Goal: Communication & Community: Share content

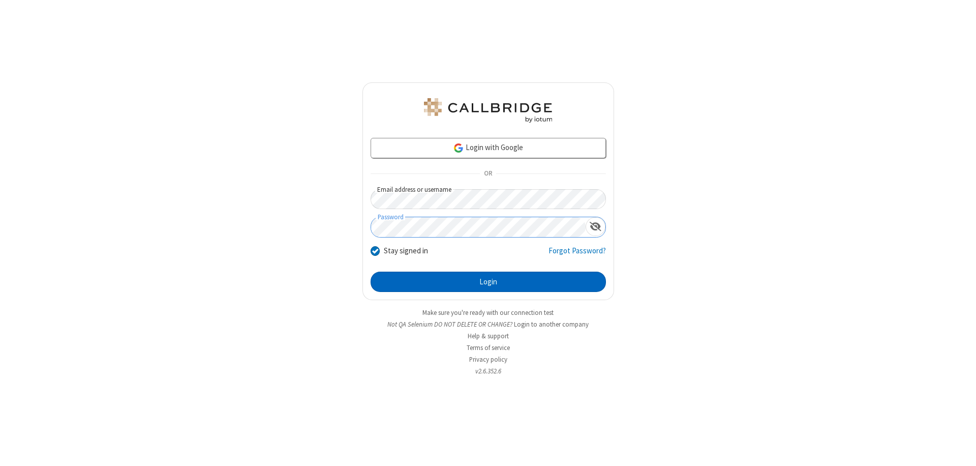
click at [488, 282] on button "Login" at bounding box center [487, 281] width 235 height 20
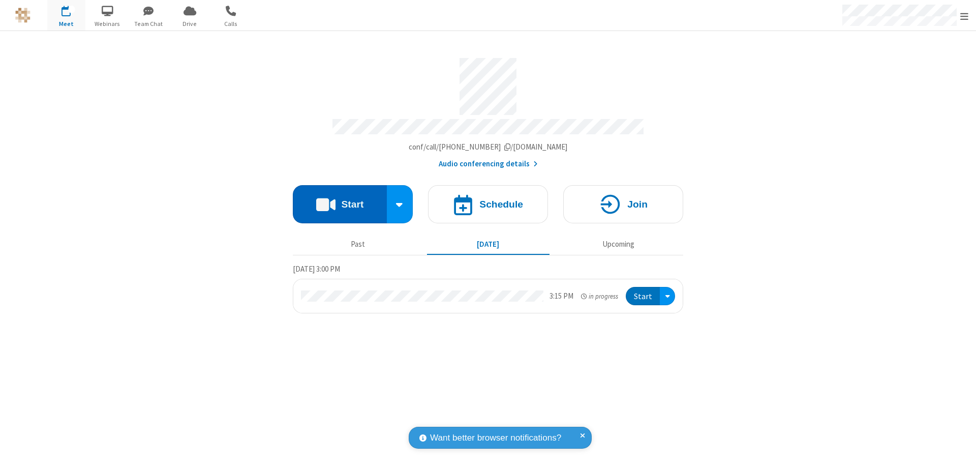
click at [339, 199] on button "Start" at bounding box center [340, 204] width 94 height 38
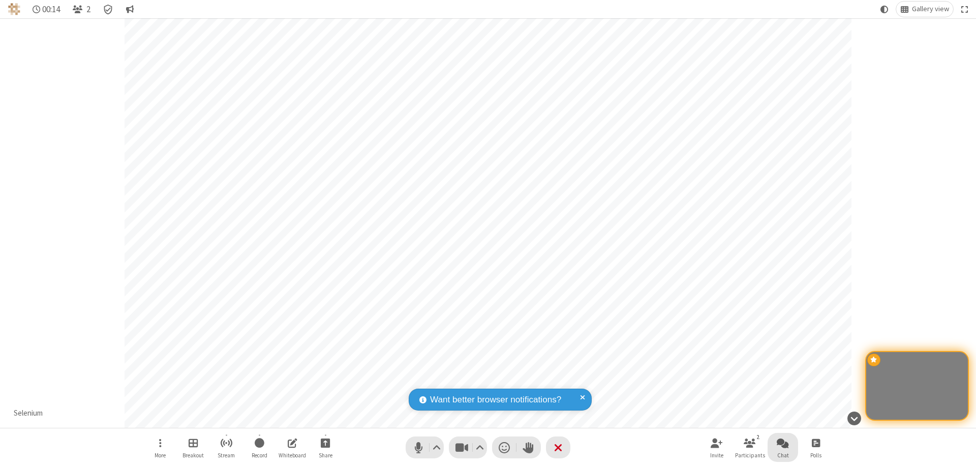
click at [783, 442] on span "Open chat" at bounding box center [783, 442] width 12 height 13
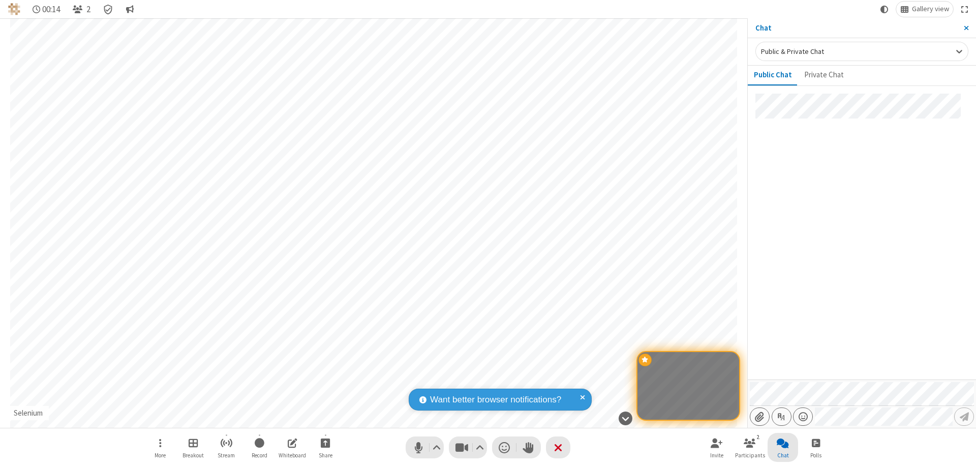
type input "C:\fakepath\doc_test.docx"
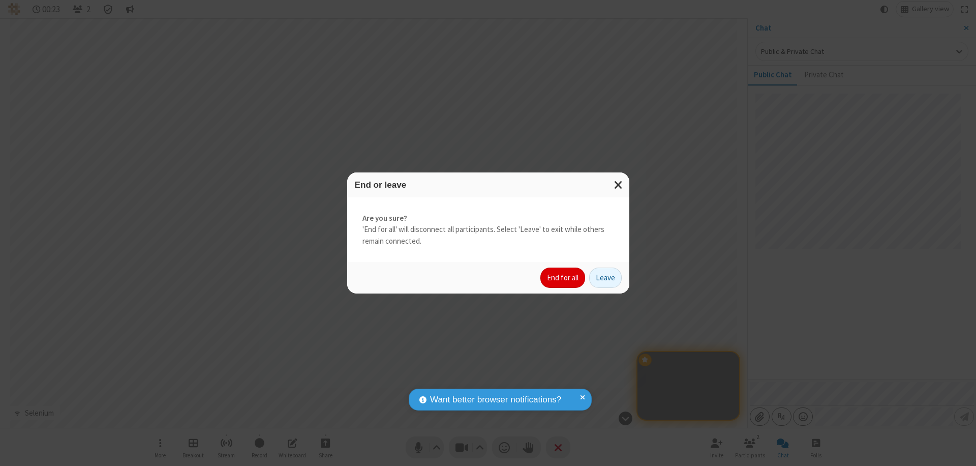
click at [563, 277] on button "End for all" at bounding box center [562, 277] width 45 height 20
